Goal: Information Seeking & Learning: Find specific fact

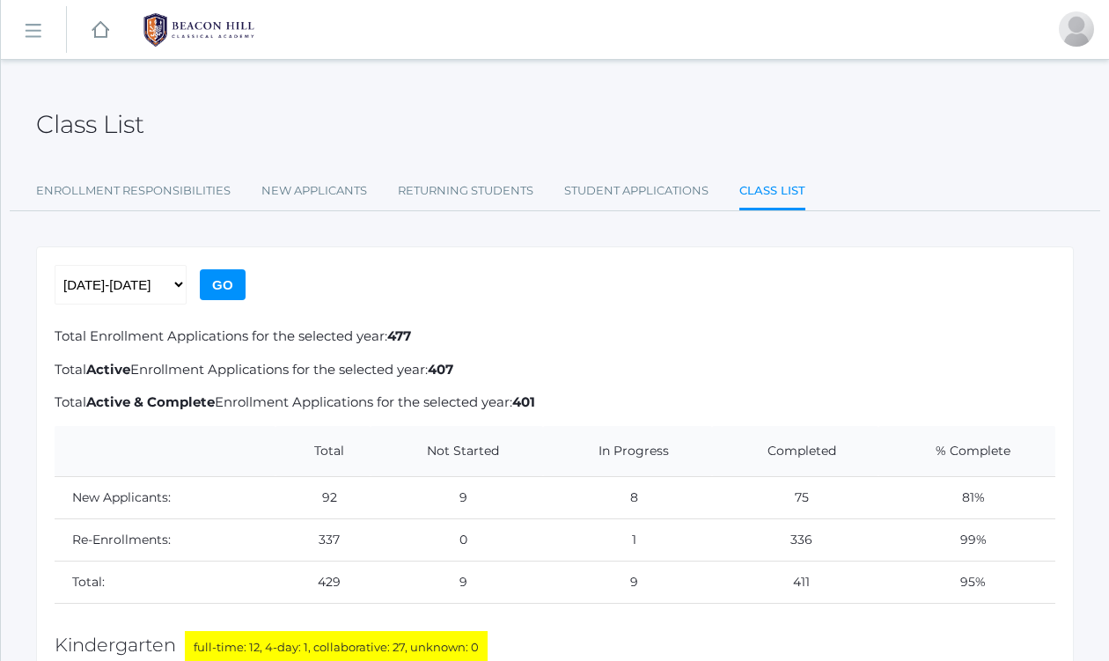
click at [34, 29] on rect at bounding box center [32, 31] width 28 height 28
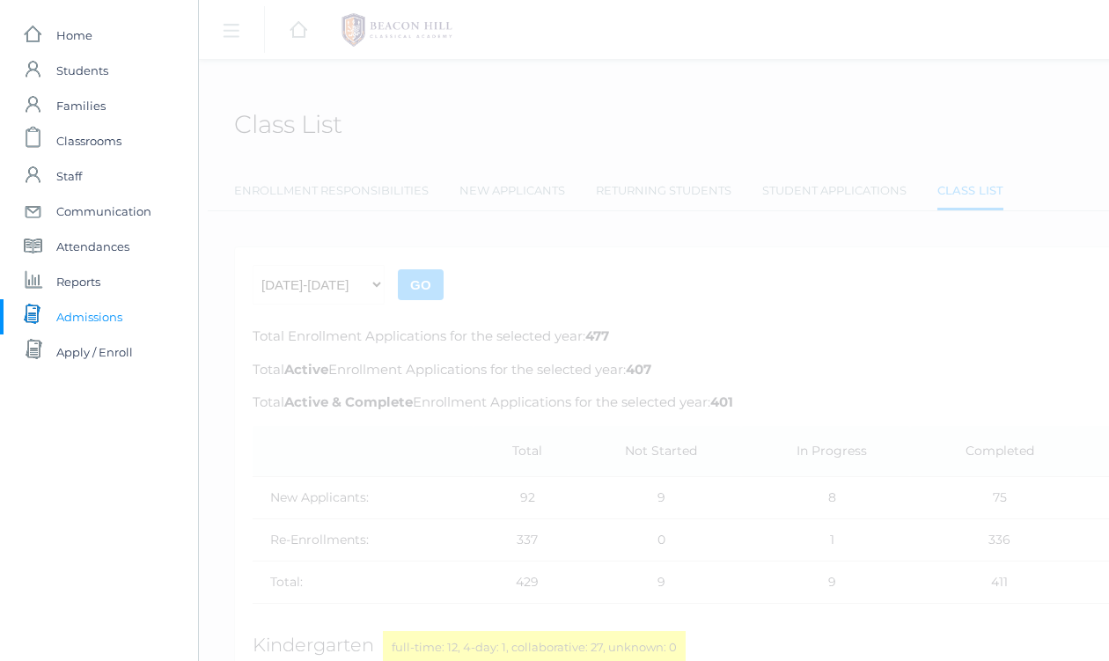
click at [101, 318] on span "Admissions" at bounding box center [89, 316] width 66 height 35
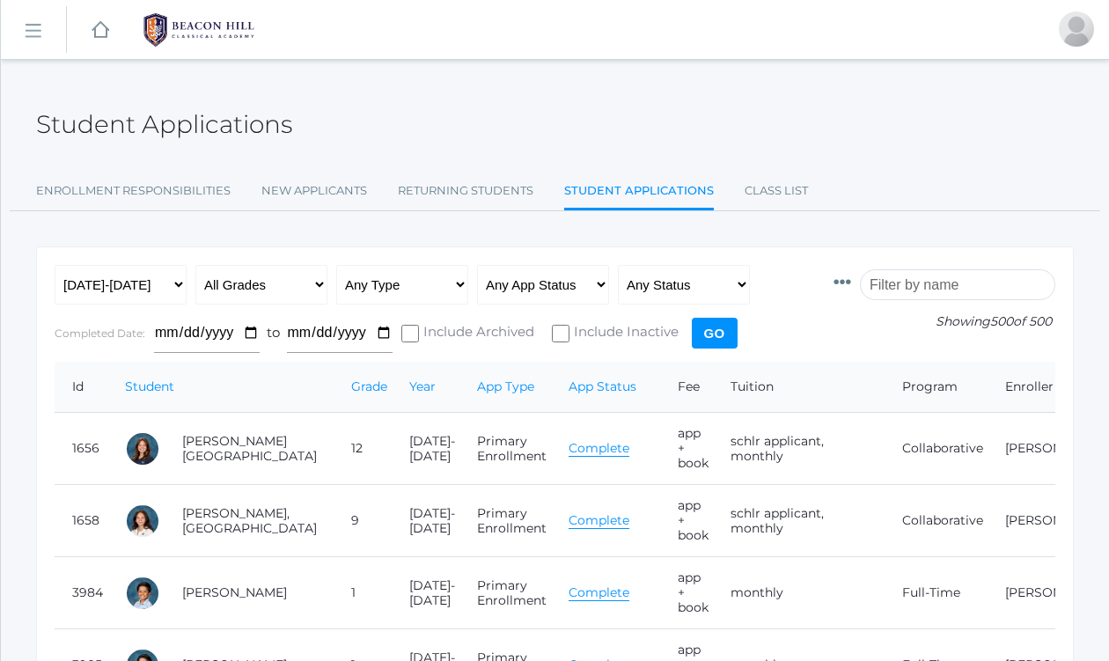
click at [987, 285] on input "search" at bounding box center [957, 284] width 195 height 31
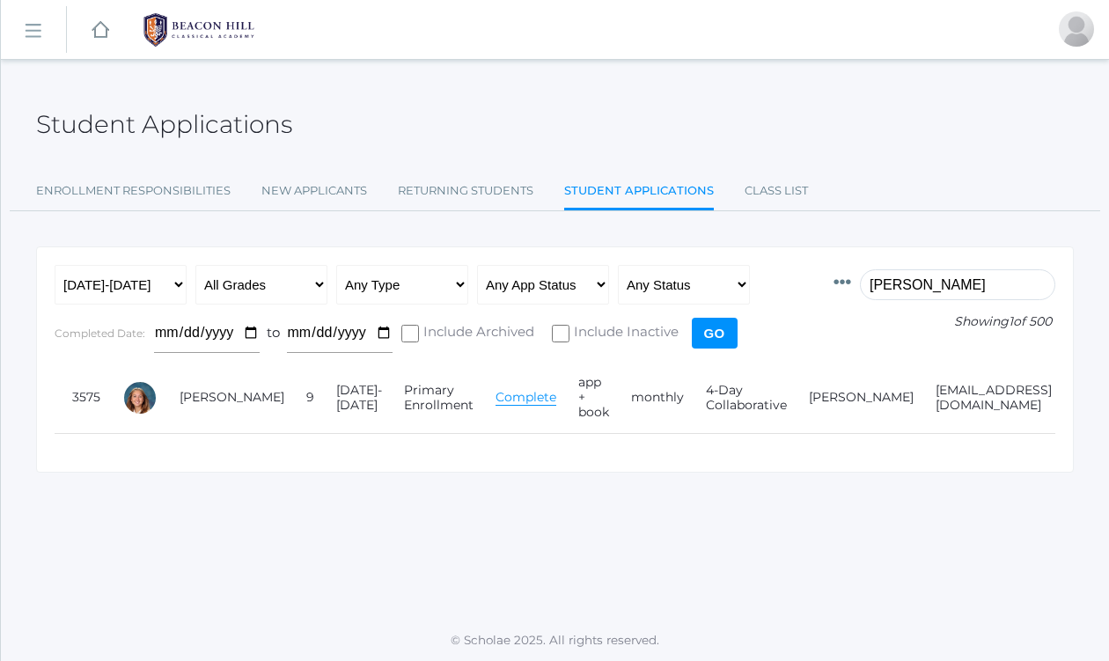
type input "[PERSON_NAME]"
click at [400, 444] on div "Id Student Current Grade Grade Year App Type App Status Fee Vol Hour Fee Sweats…" at bounding box center [555, 360] width 1038 height 226
click at [140, 400] on div at bounding box center [139, 397] width 35 height 35
click at [196, 389] on link "[PERSON_NAME]" at bounding box center [232, 397] width 105 height 16
